Goal: Information Seeking & Learning: Learn about a topic

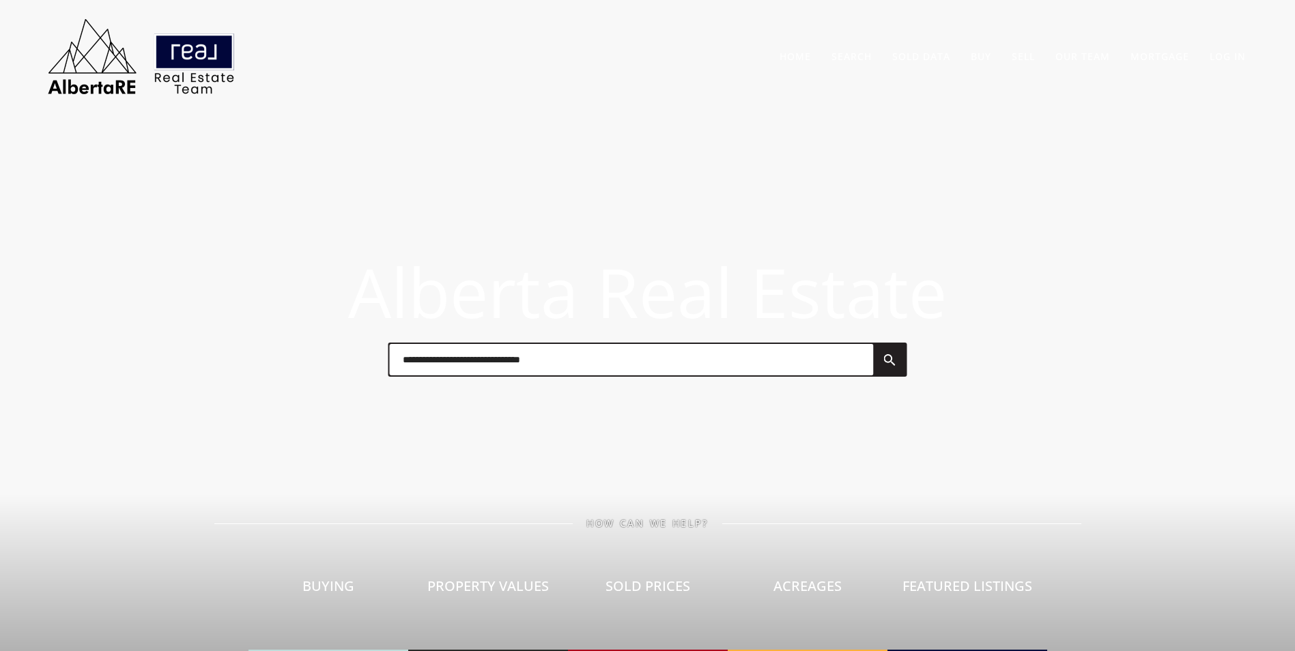
click at [472, 364] on input "text" at bounding box center [631, 359] width 484 height 31
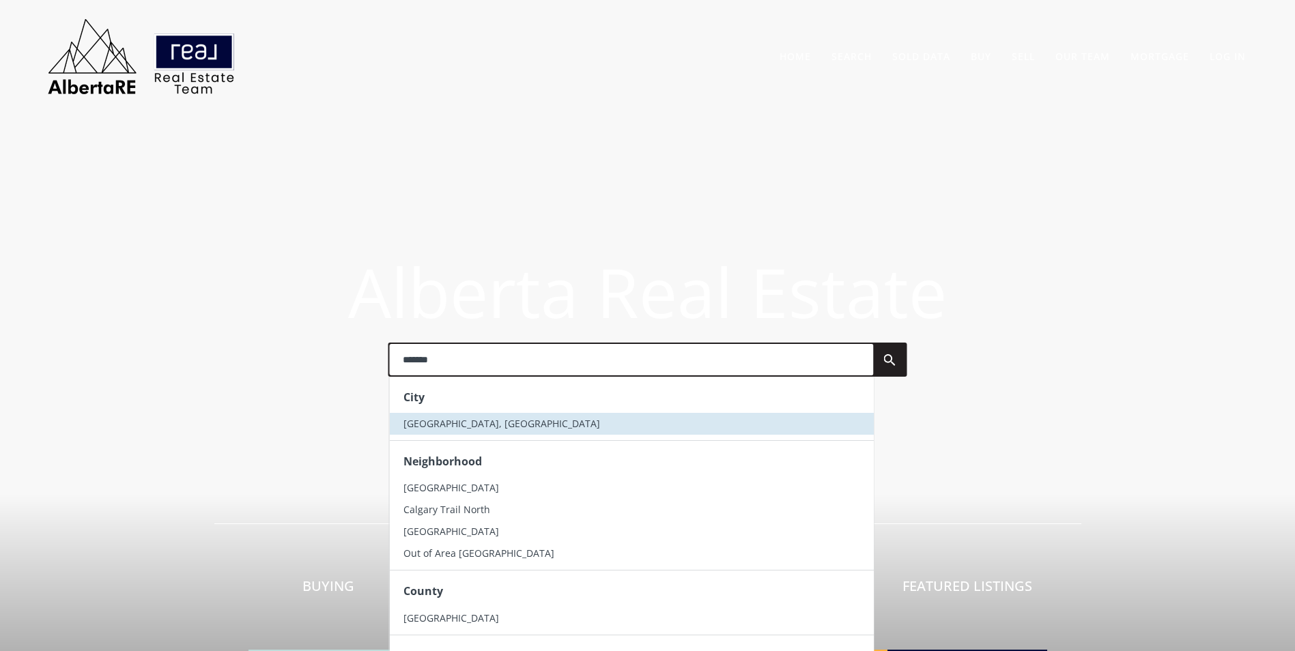
type input "*******"
click at [467, 425] on li "[GEOGRAPHIC_DATA], [GEOGRAPHIC_DATA]" at bounding box center [631, 424] width 484 height 22
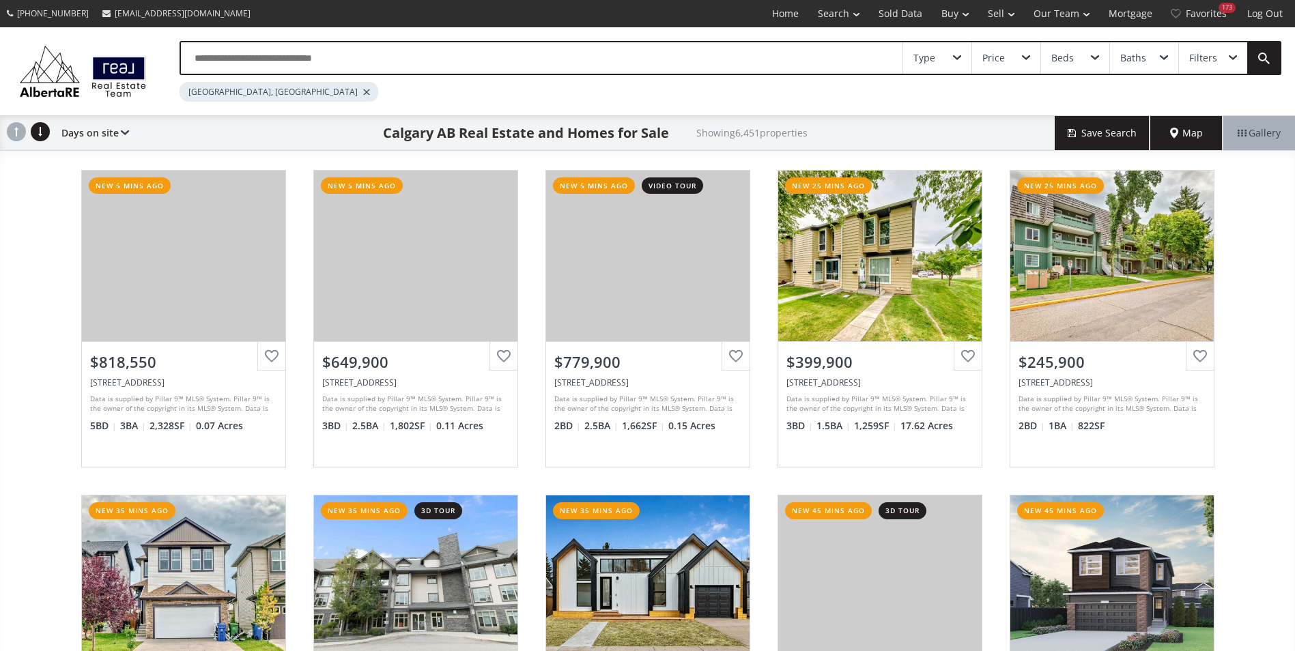
click at [293, 62] on input "text" at bounding box center [541, 57] width 721 height 31
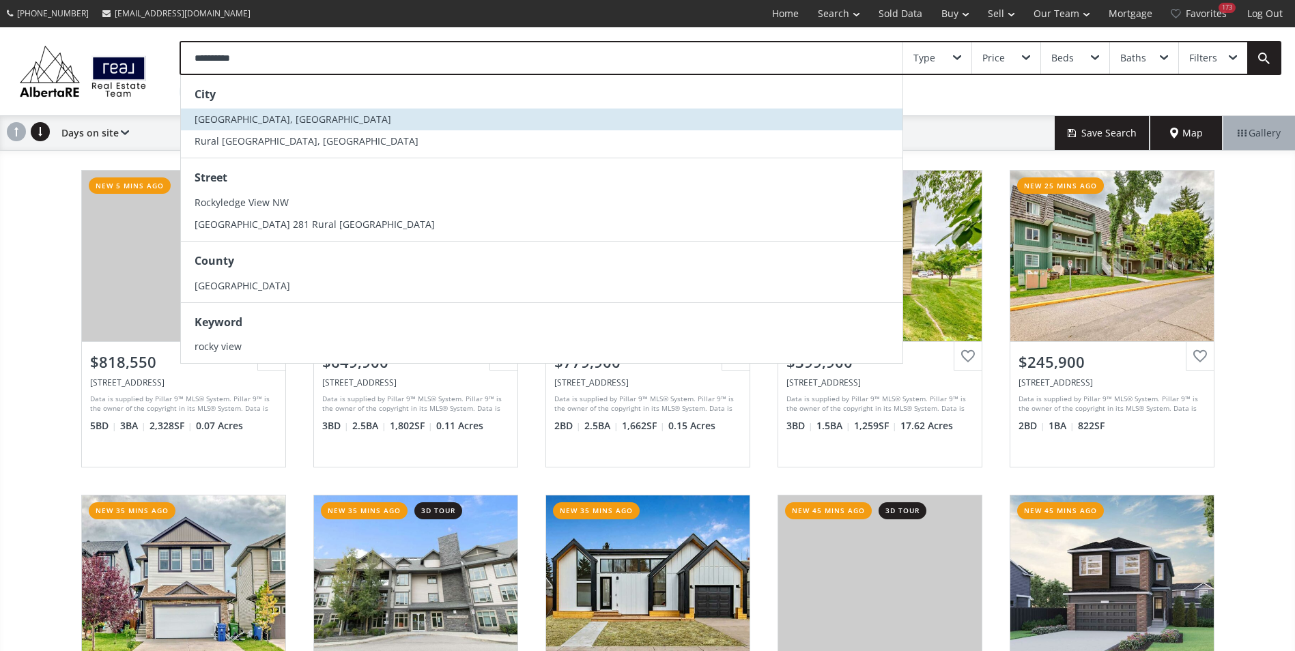
type input "**********"
click at [255, 111] on li "[GEOGRAPHIC_DATA], [GEOGRAPHIC_DATA]" at bounding box center [541, 120] width 721 height 22
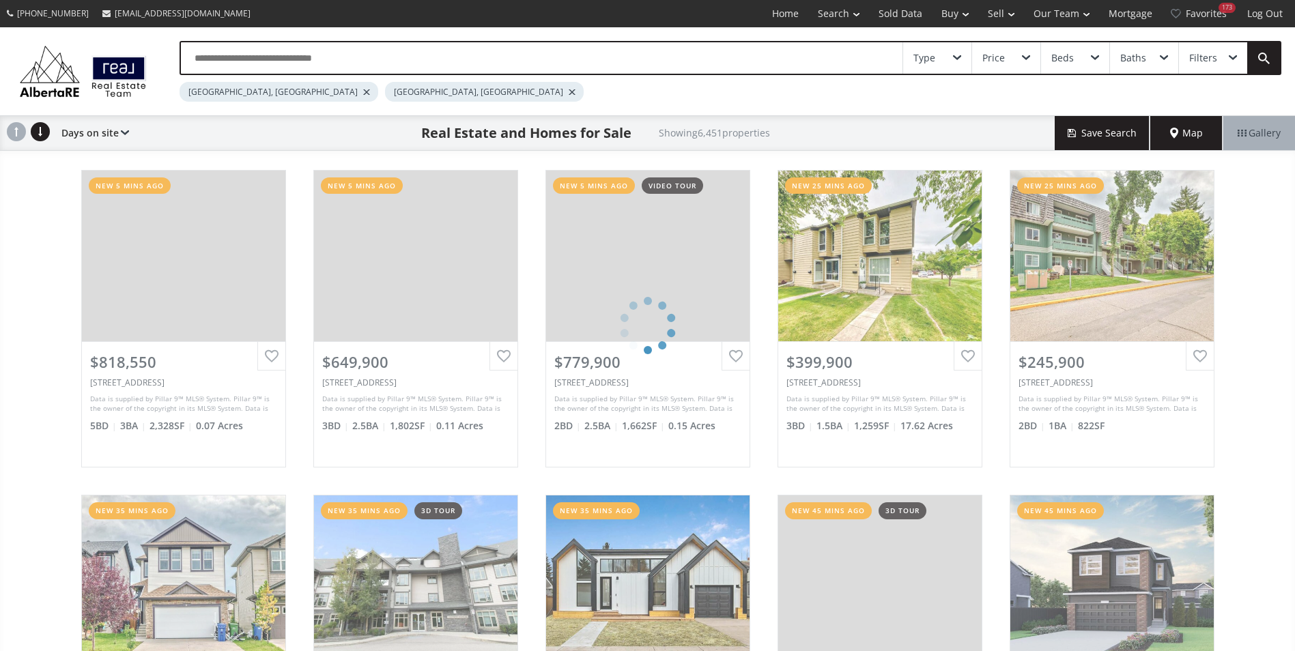
click at [363, 91] on div at bounding box center [366, 91] width 7 height 5
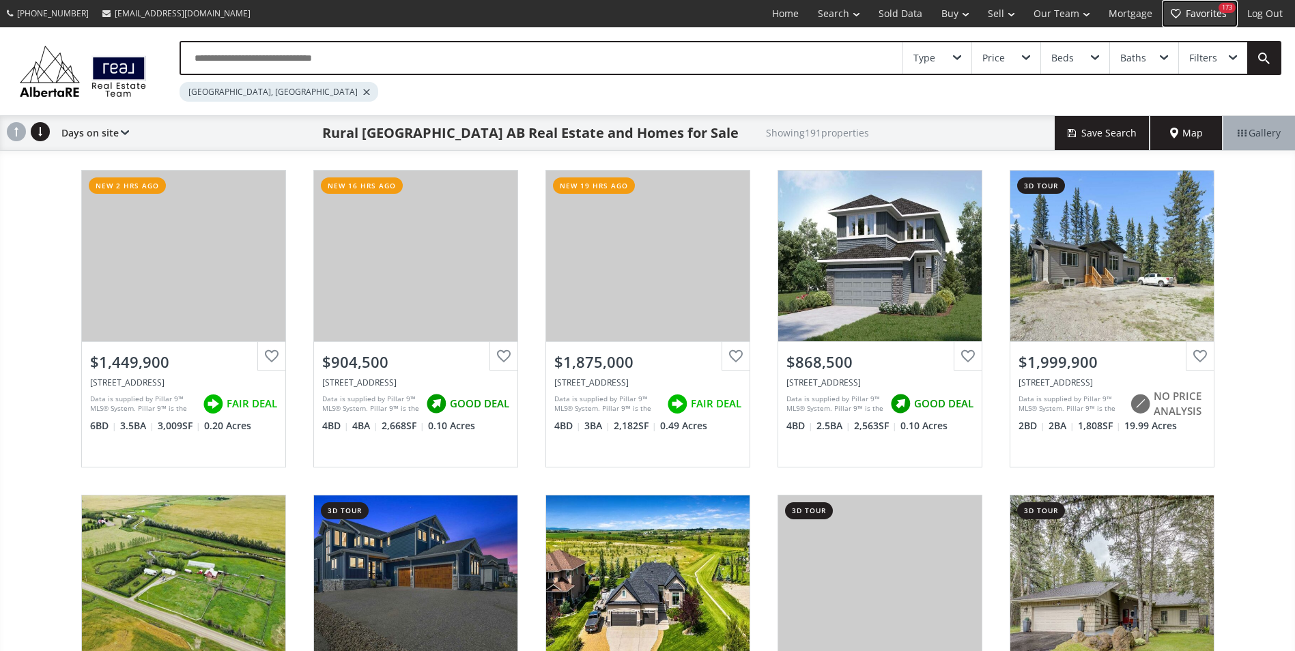
click at [1207, 8] on link "Favorites 173" at bounding box center [1200, 13] width 76 height 27
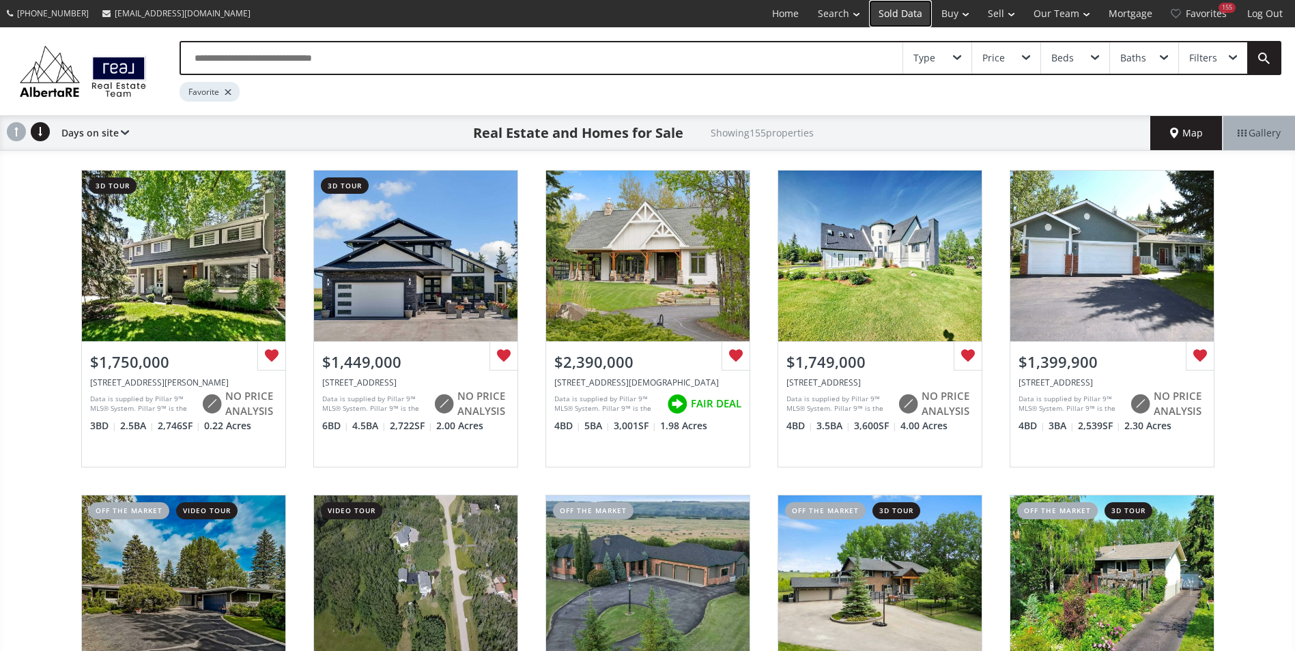
click at [880, 17] on link "Sold Data" at bounding box center [900, 13] width 63 height 27
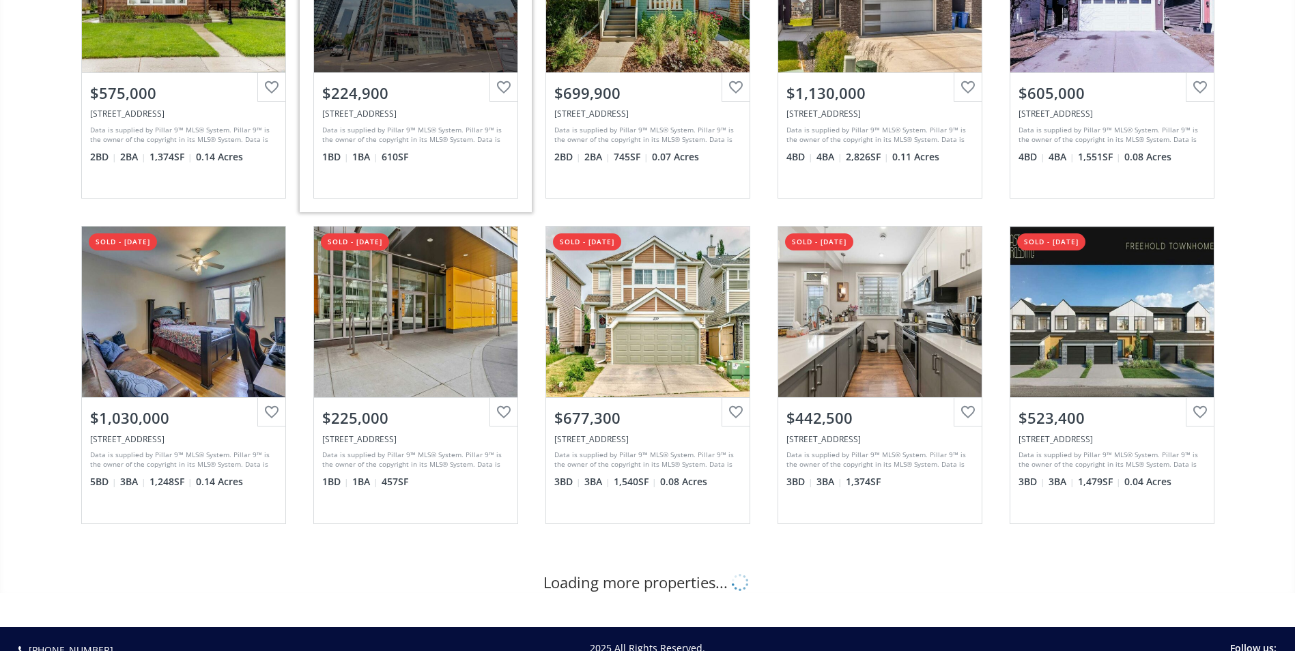
scroll to position [341, 0]
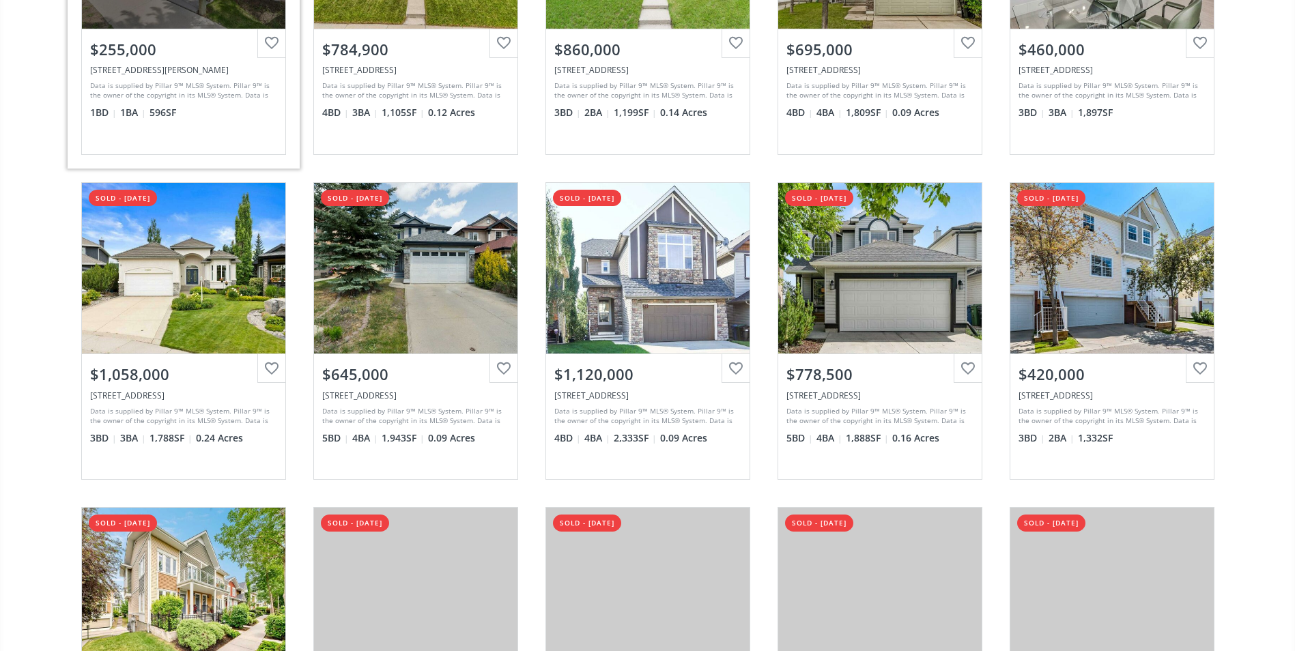
scroll to position [1160, 0]
